Goal: Information Seeking & Learning: Check status

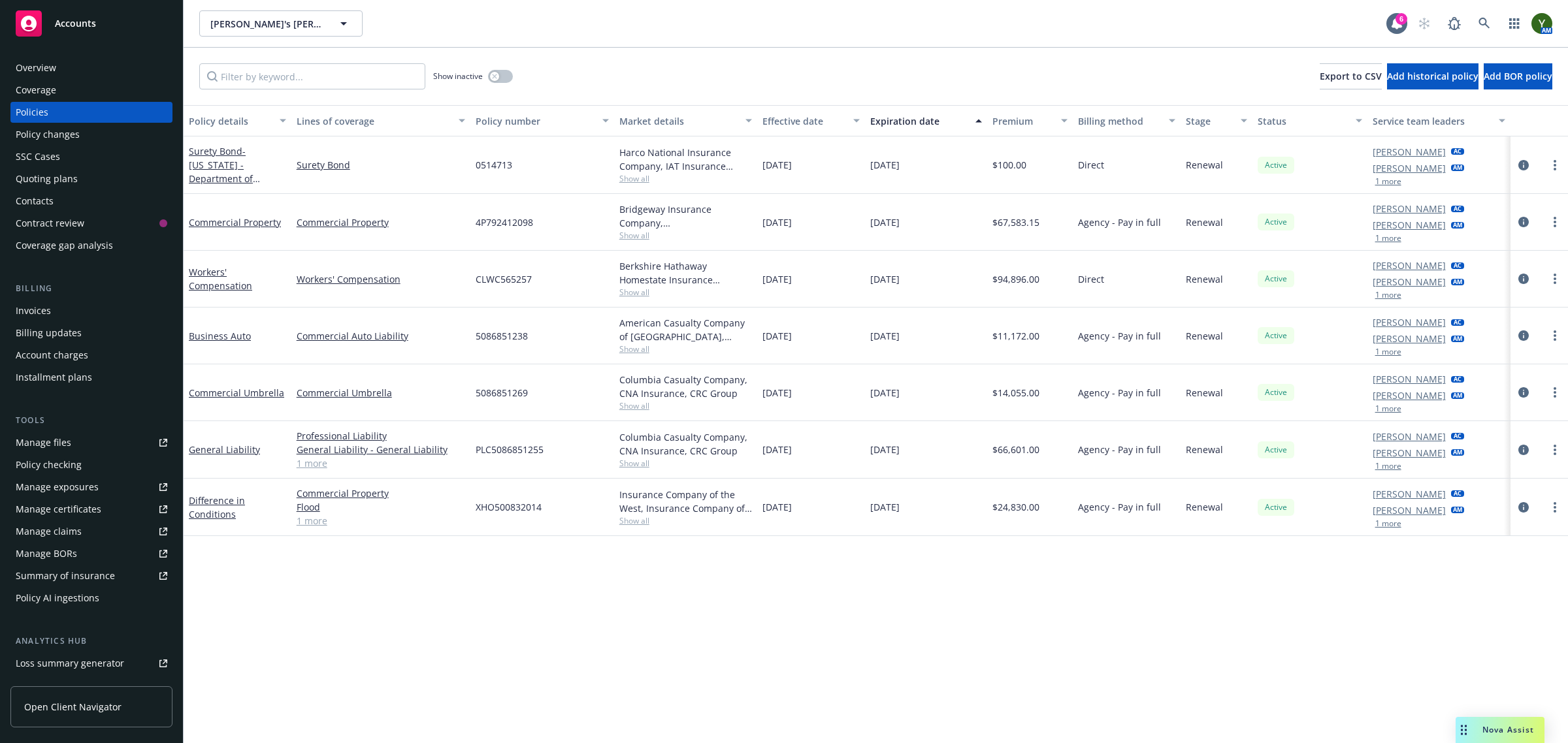
click at [1491, 732] on span "Nova Assist" at bounding box center [1508, 730] width 52 height 11
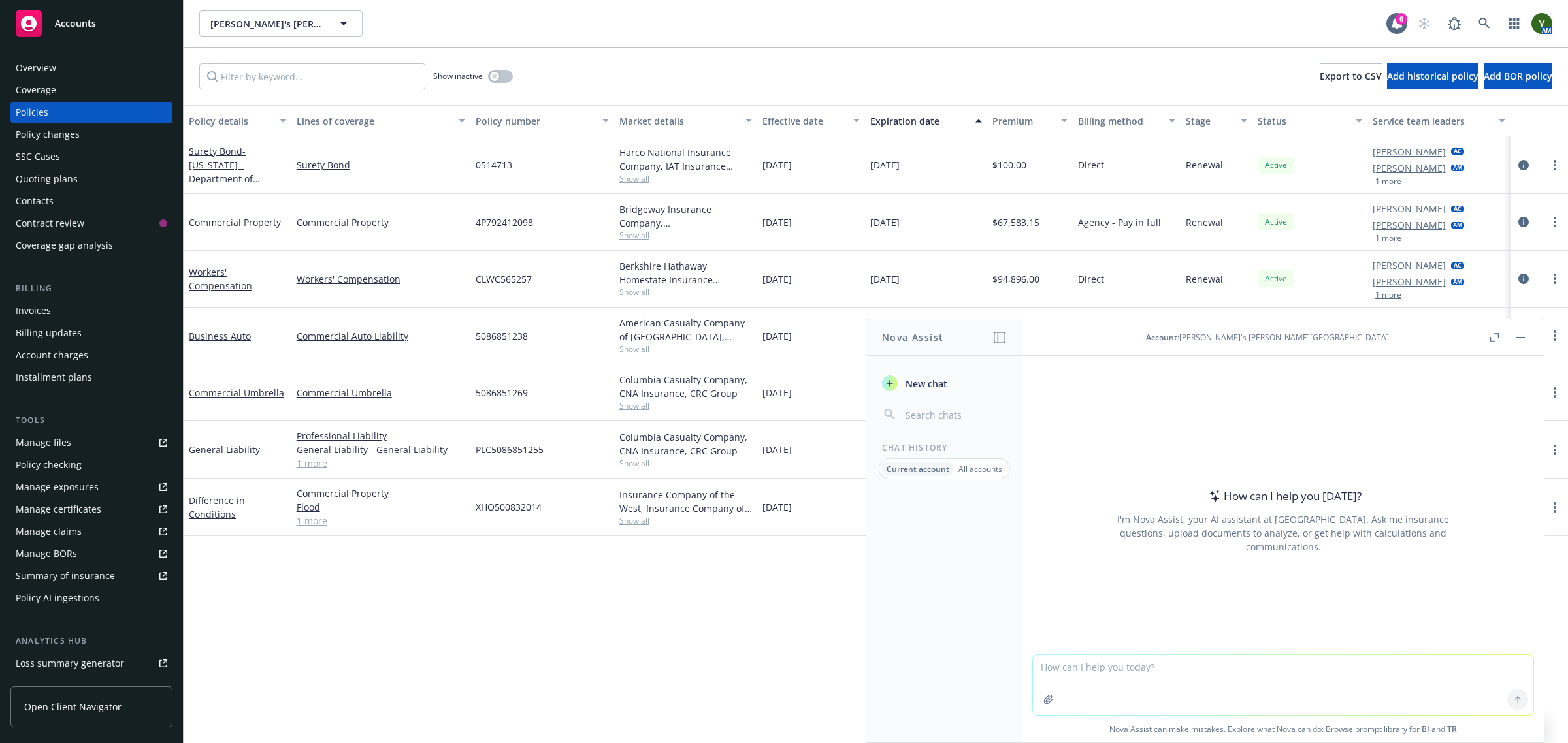
drag, startPoint x: 1528, startPoint y: 338, endPoint x: 1500, endPoint y: 346, distance: 29.1
click at [1527, 338] on button at bounding box center [1521, 338] width 16 height 16
click at [1520, 338] on rect "button" at bounding box center [1521, 338] width 9 height 1
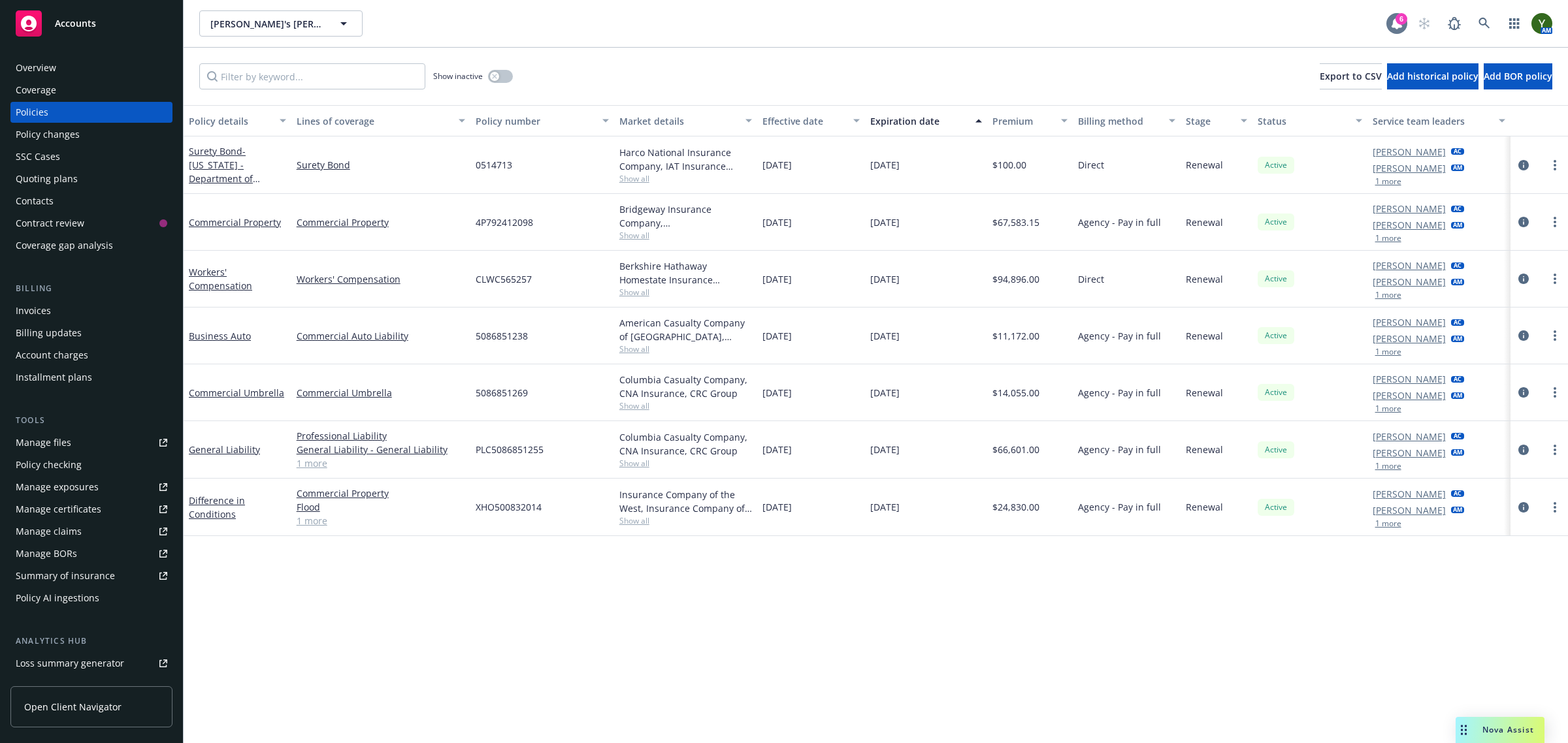
click at [1406, 27] on div at bounding box center [1397, 24] width 21 height 21
click at [1049, 645] on div "Policy details Lines of coverage Policy number Market details Effective date Ex…" at bounding box center [876, 424] width 1384 height 639
drag, startPoint x: 1323, startPoint y: 624, endPoint x: 682, endPoint y: 635, distance: 641.1
click at [682, 635] on div "Policy details Lines of coverage Policy number Market details Effective date Ex…" at bounding box center [876, 424] width 1384 height 639
click at [720, 634] on div "Policy details Lines of coverage Policy number Market details Effective date Ex…" at bounding box center [876, 424] width 1384 height 639
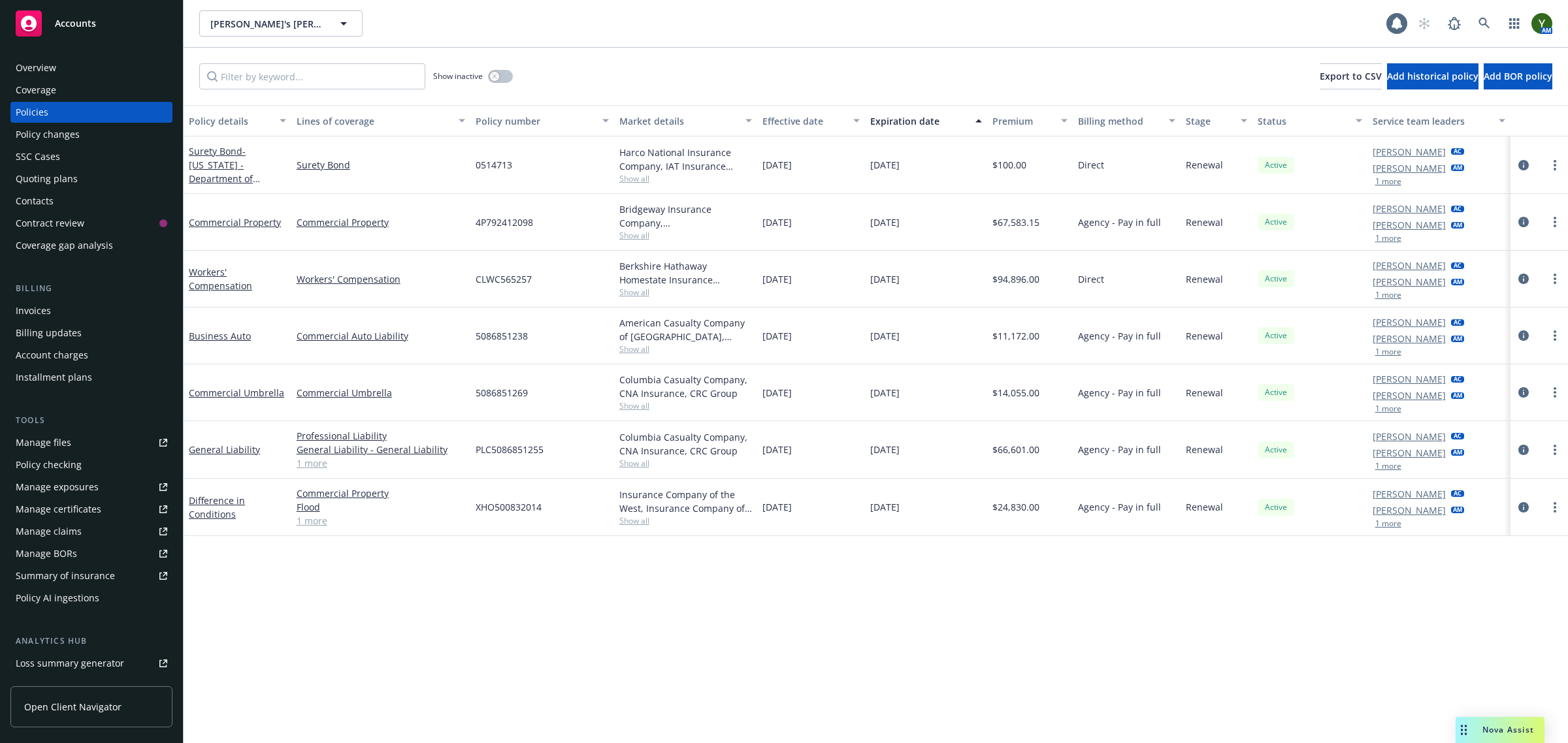
drag, startPoint x: 1422, startPoint y: 599, endPoint x: 1541, endPoint y: 527, distance: 139.1
click at [1541, 527] on div "Policy details Lines of coverage Policy number Market details Effective date Ex…" at bounding box center [876, 424] width 1384 height 639
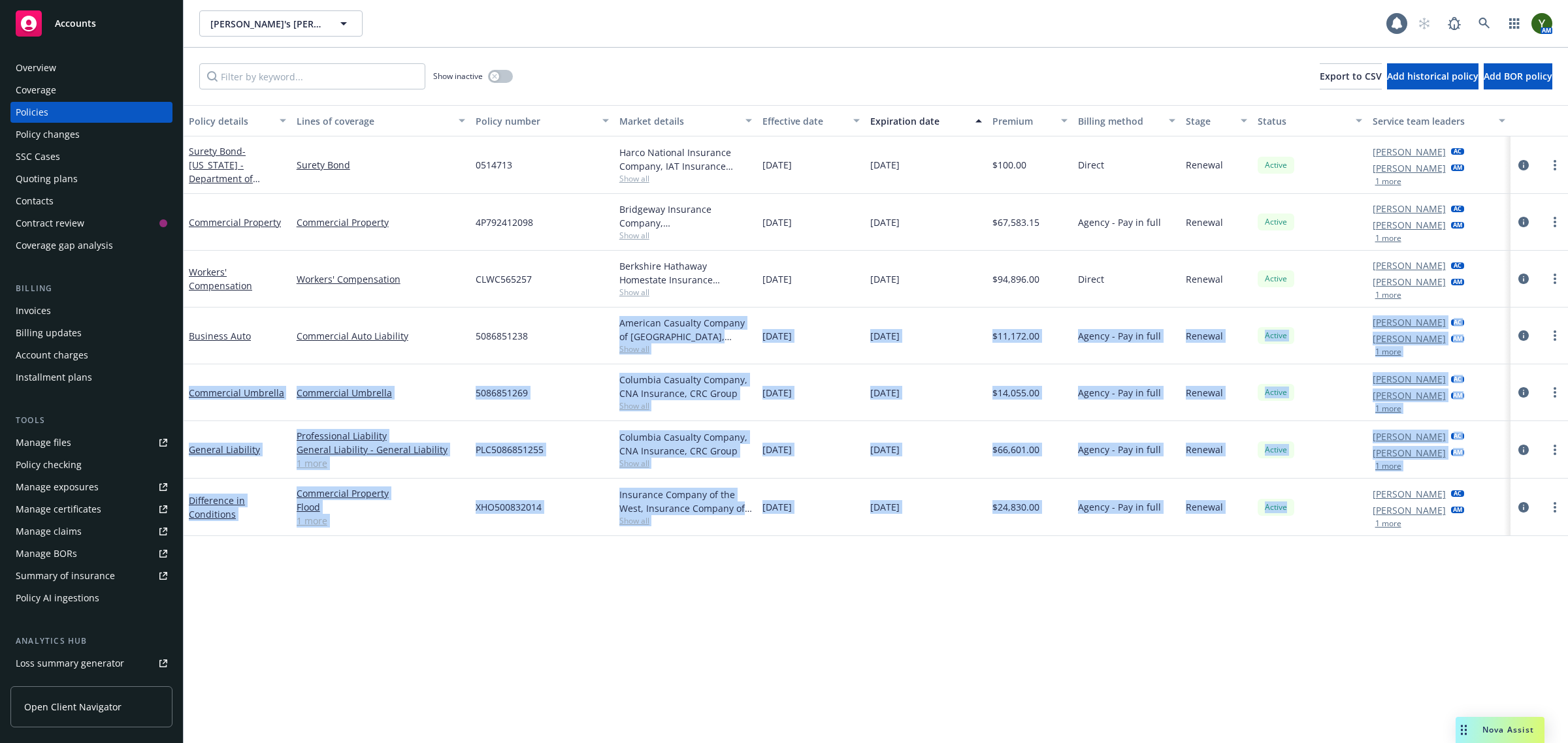
drag, startPoint x: 1302, startPoint y: 620, endPoint x: 598, endPoint y: 322, distance: 764.5
click at [598, 322] on div "Policy details Lines of coverage Policy number Market details Effective date Ex…" at bounding box center [876, 424] width 1384 height 639
